Goal: Find contact information: Find contact information

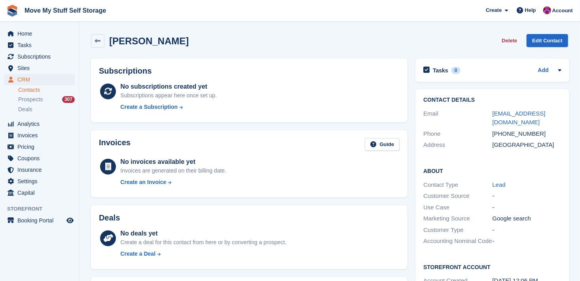
click at [32, 92] on link "Contacts" at bounding box center [46, 90] width 57 height 8
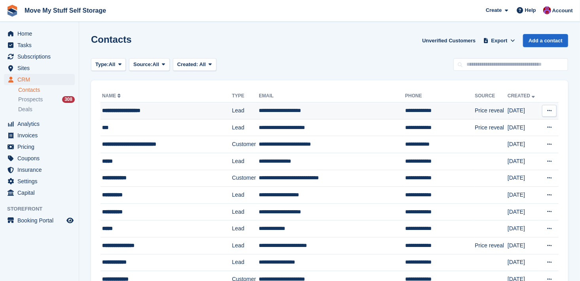
click at [130, 115] on td "**********" at bounding box center [165, 110] width 131 height 17
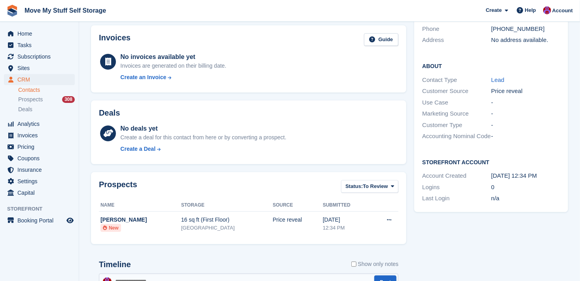
scroll to position [222, 0]
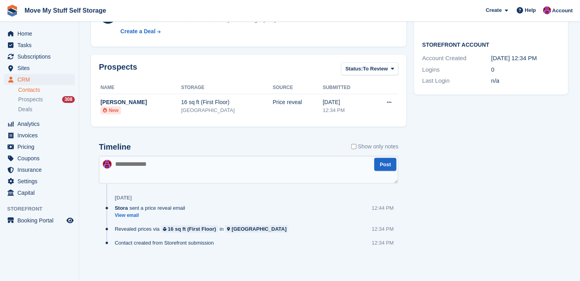
click at [160, 159] on textarea at bounding box center [248, 170] width 299 height 28
type textarea "**********"
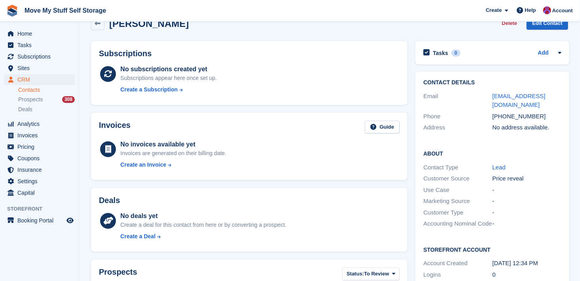
scroll to position [0, 0]
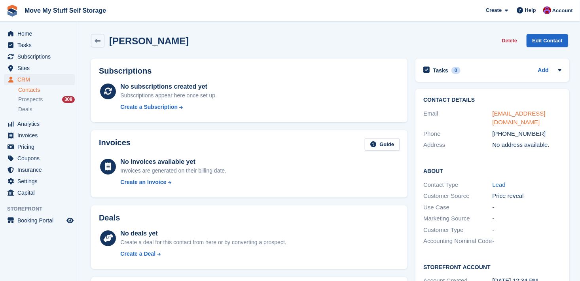
click at [527, 113] on link "monathelamp@gmail.com" at bounding box center [518, 118] width 53 height 16
drag, startPoint x: 533, startPoint y: 132, endPoint x: 502, endPoint y: 136, distance: 31.0
click at [502, 136] on div "+447448042593" at bounding box center [526, 133] width 69 height 9
copy div "7448042593"
drag, startPoint x: 202, startPoint y: 41, endPoint x: 110, endPoint y: 42, distance: 91.3
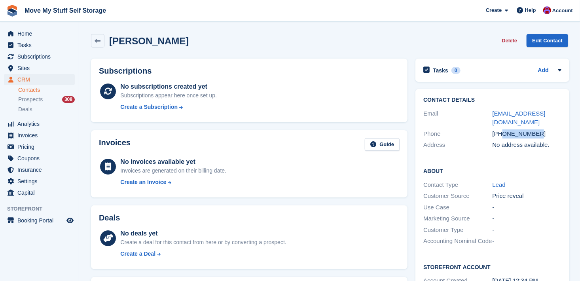
click at [110, 42] on div "Simona Haralampieva Delete Edit Contact" at bounding box center [329, 40] width 477 height 13
copy h2 "Simona Haralampieva"
